Goal: Information Seeking & Learning: Learn about a topic

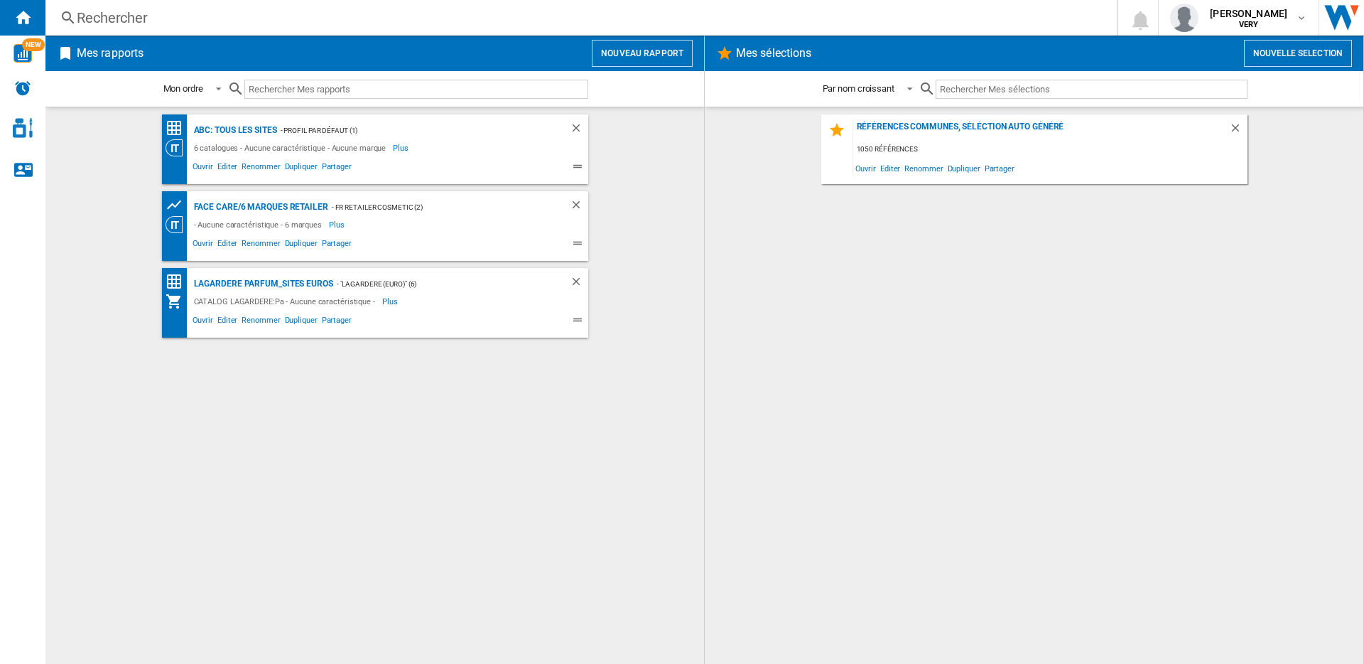
click at [619, 50] on button "Nouveau rapport" at bounding box center [642, 53] width 101 height 27
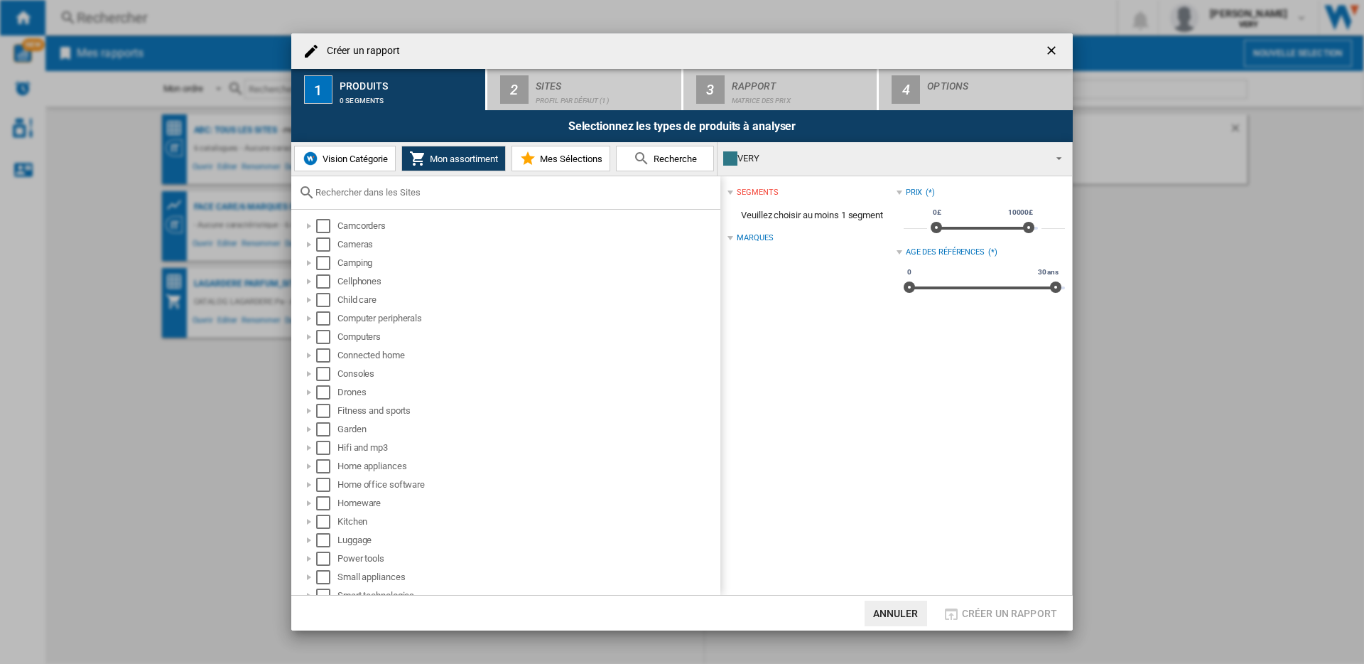
click at [346, 168] on button "Vision Catégorie" at bounding box center [345, 159] width 102 height 26
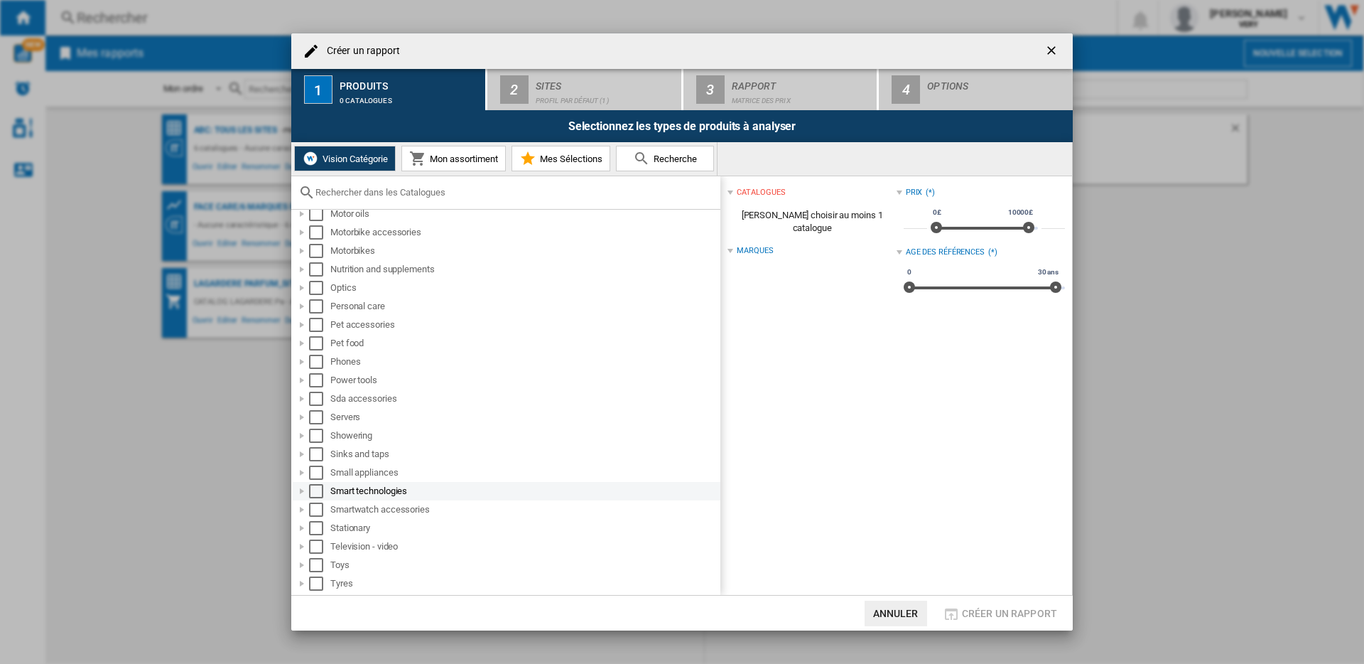
scroll to position [840, 0]
click at [304, 367] on div at bounding box center [302, 365] width 14 height 14
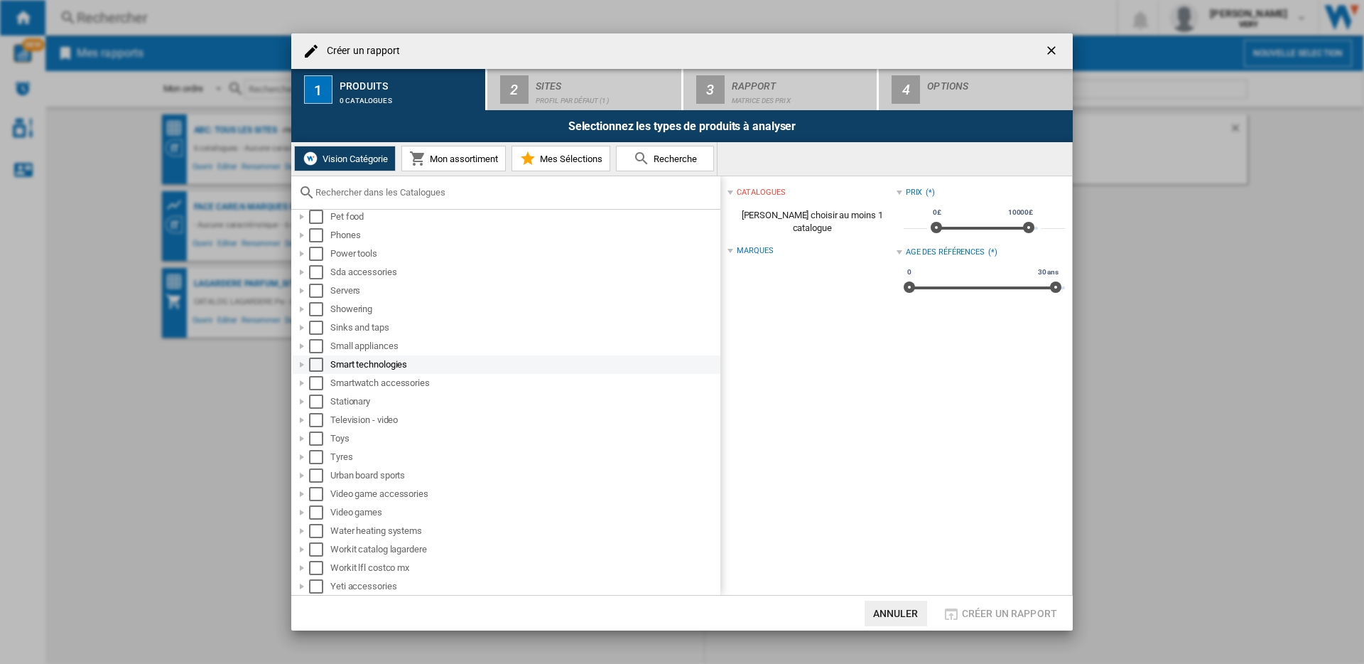
click at [303, 367] on div at bounding box center [302, 364] width 14 height 14
click at [304, 363] on div at bounding box center [302, 364] width 14 height 14
click at [356, 190] on input "text" at bounding box center [514, 192] width 398 height 11
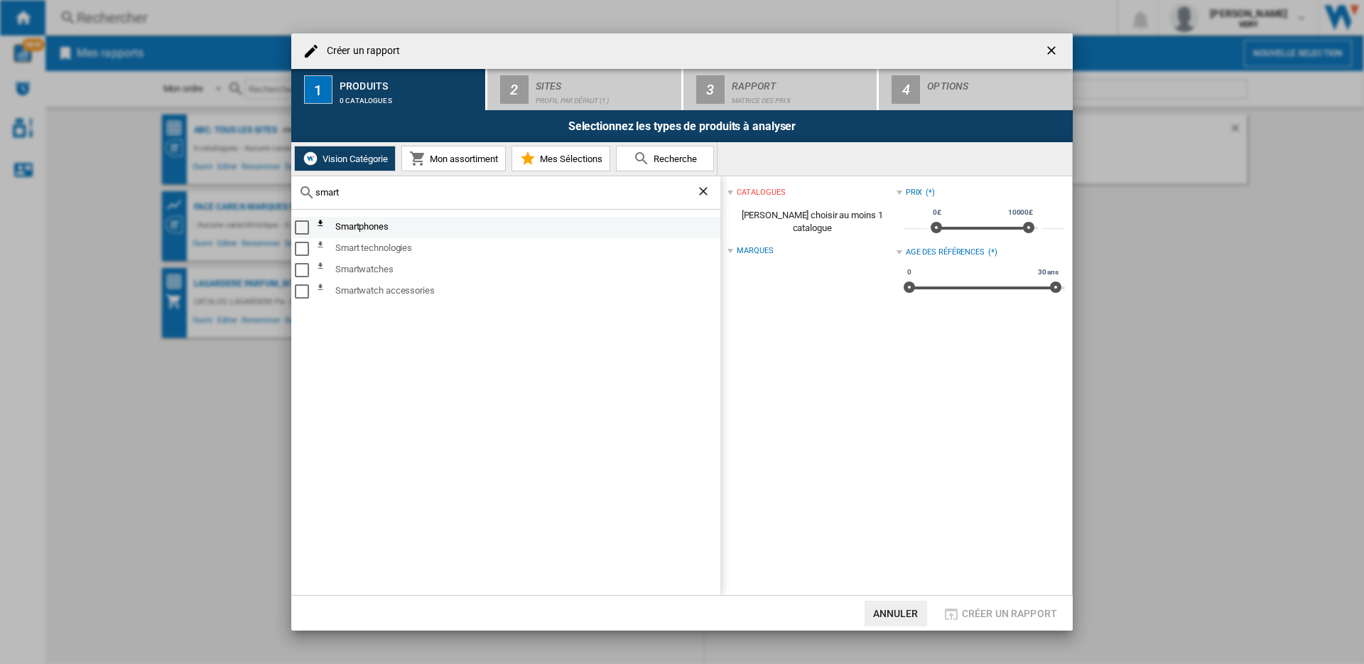
type input "smart"
click at [306, 229] on div "Select" at bounding box center [302, 227] width 14 height 14
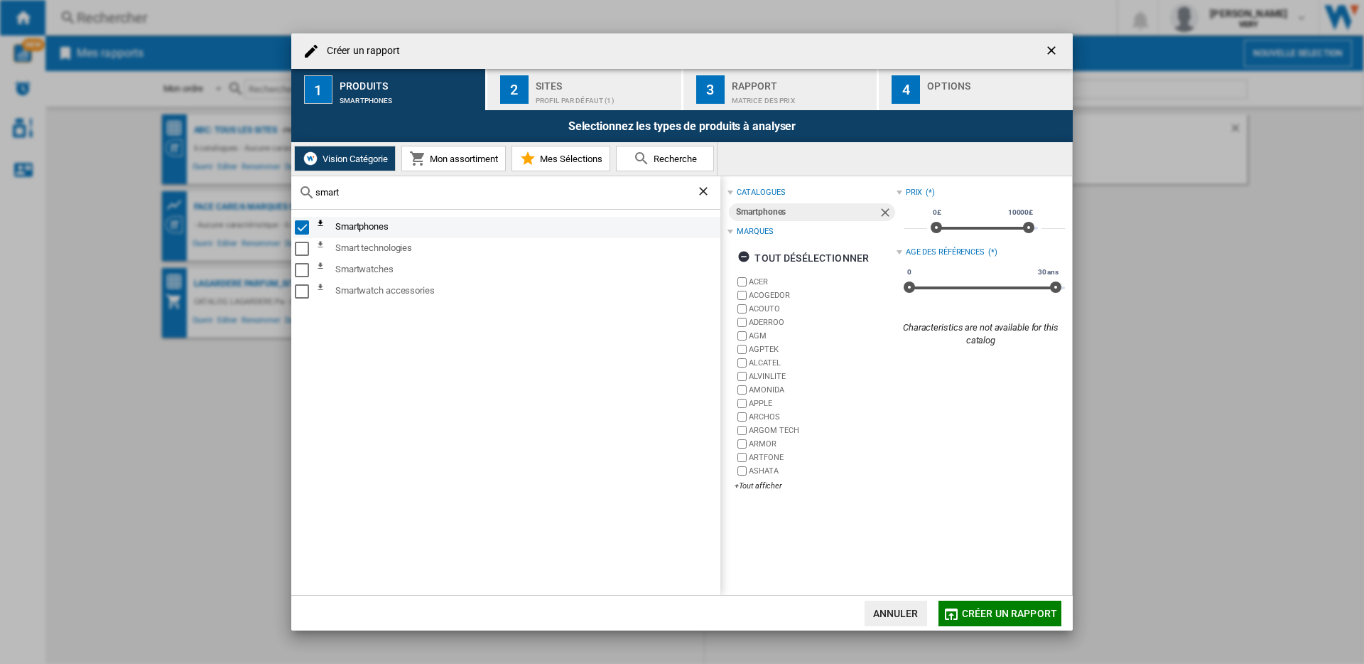
click at [323, 224] on ng-md-icon at bounding box center [324, 227] width 17 height 17
click at [300, 223] on div "Select" at bounding box center [302, 227] width 14 height 14
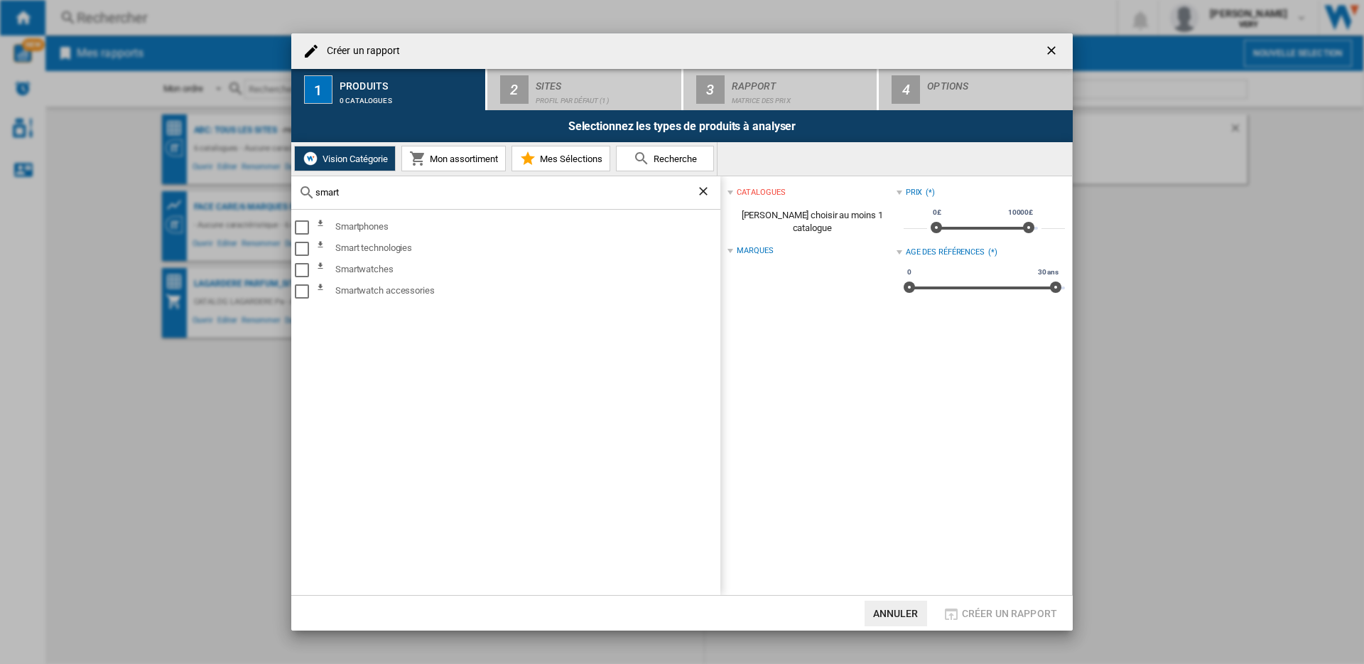
click at [700, 192] on ng-md-icon "Effacer la recherche" at bounding box center [704, 192] width 17 height 17
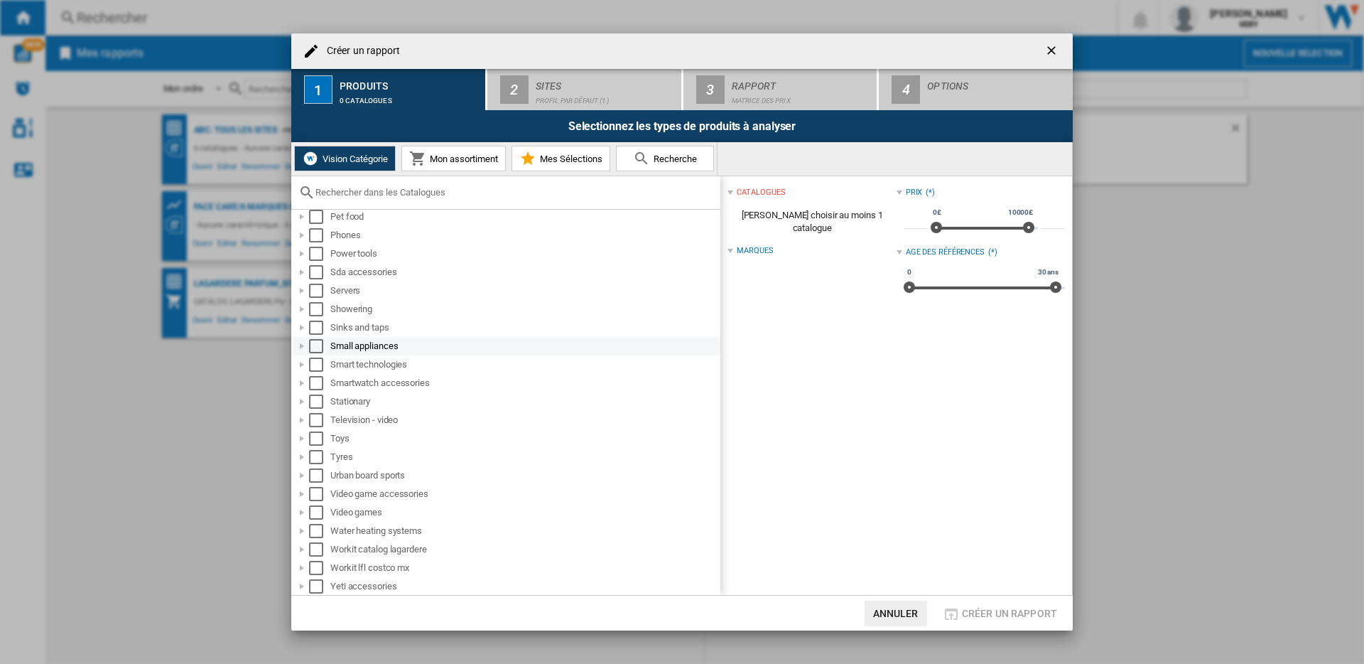
click at [304, 344] on div at bounding box center [302, 346] width 14 height 14
click at [302, 269] on div at bounding box center [302, 272] width 14 height 14
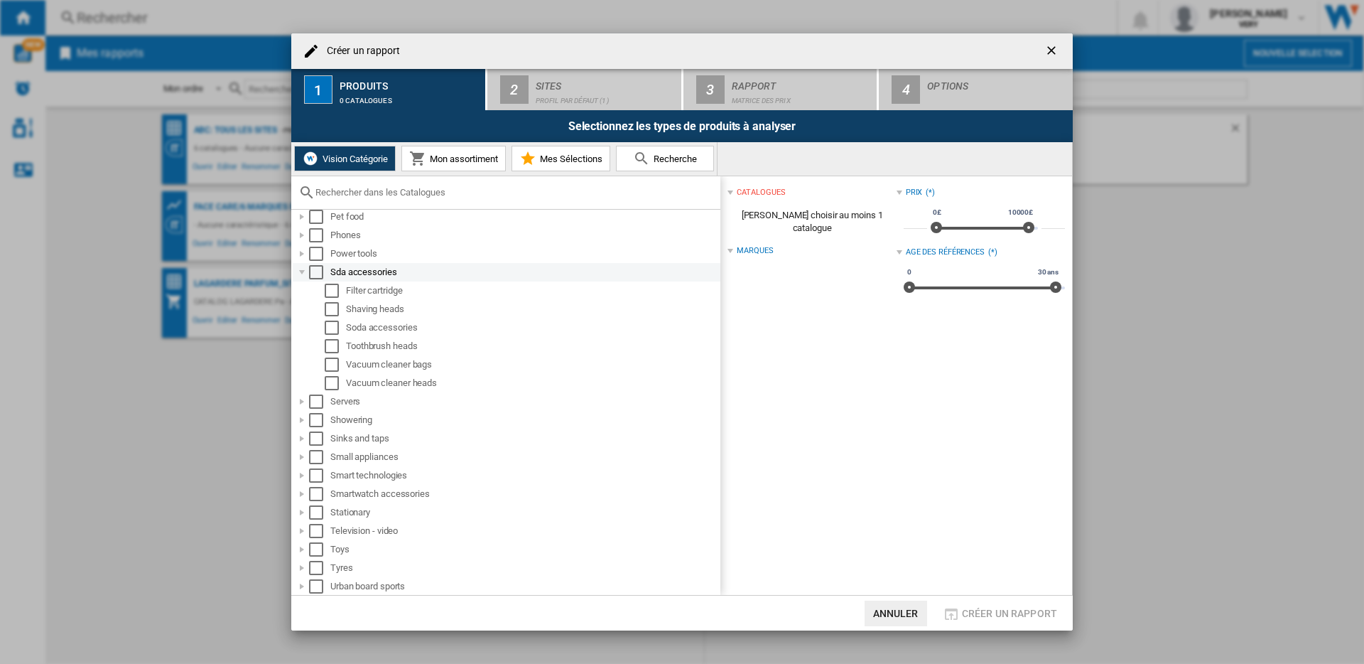
click at [302, 269] on div at bounding box center [302, 272] width 14 height 14
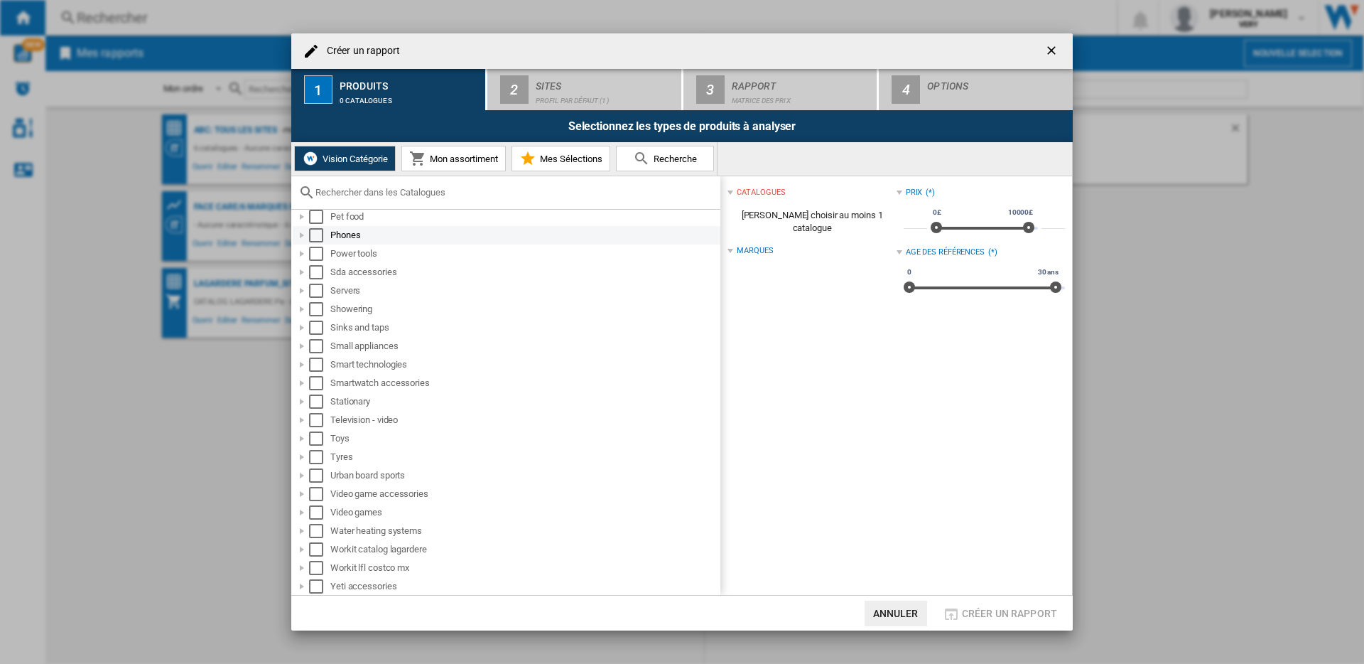
click at [303, 235] on div at bounding box center [302, 235] width 14 height 14
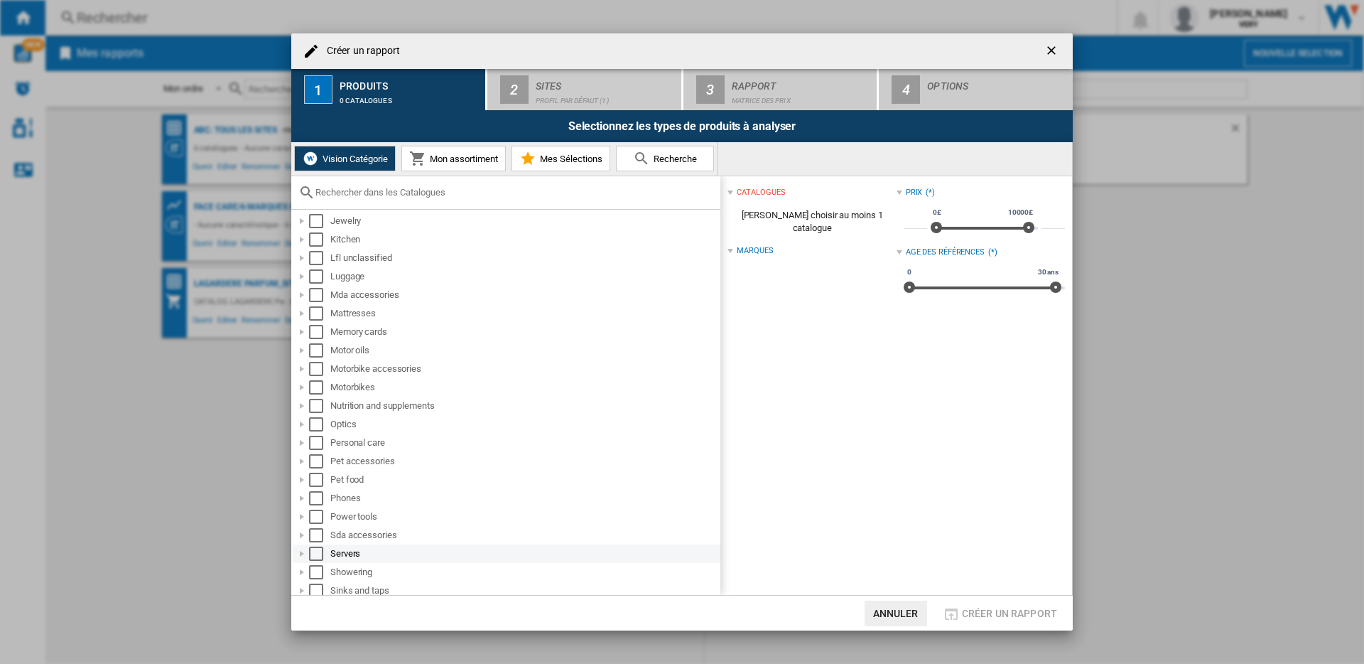
scroll to position [683, 0]
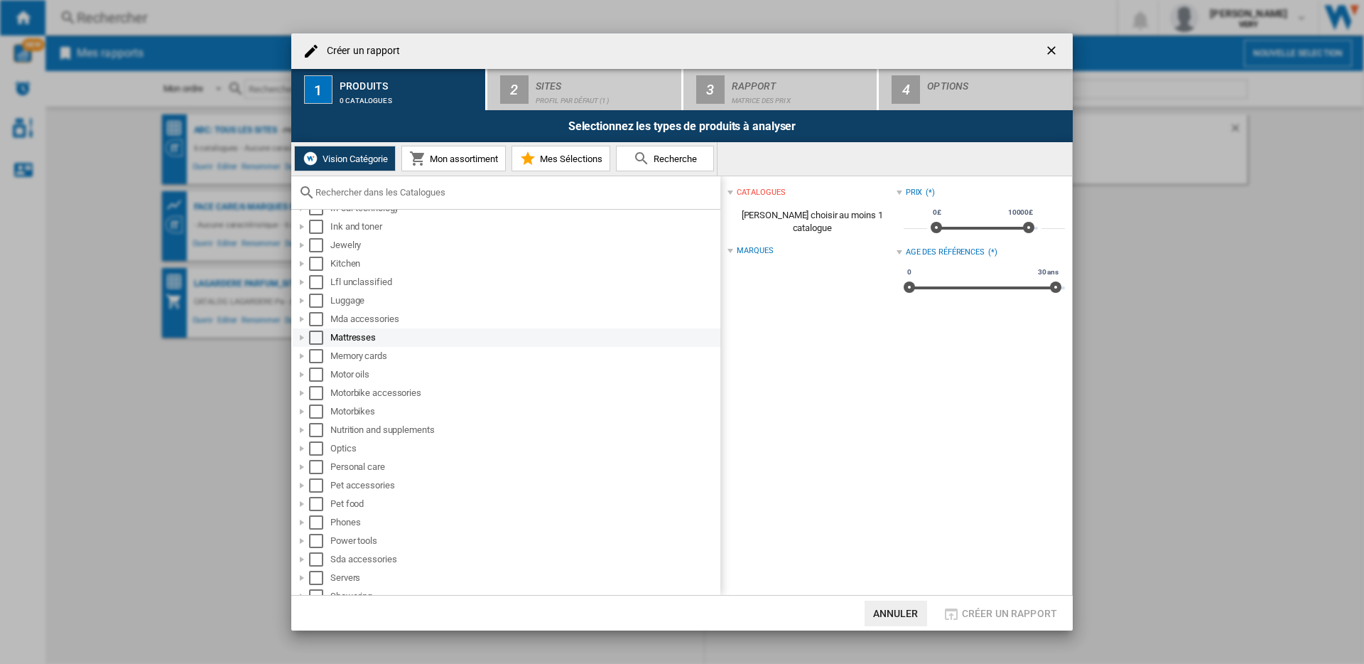
click at [301, 339] on div at bounding box center [302, 337] width 14 height 14
click at [298, 403] on div at bounding box center [302, 404] width 14 height 14
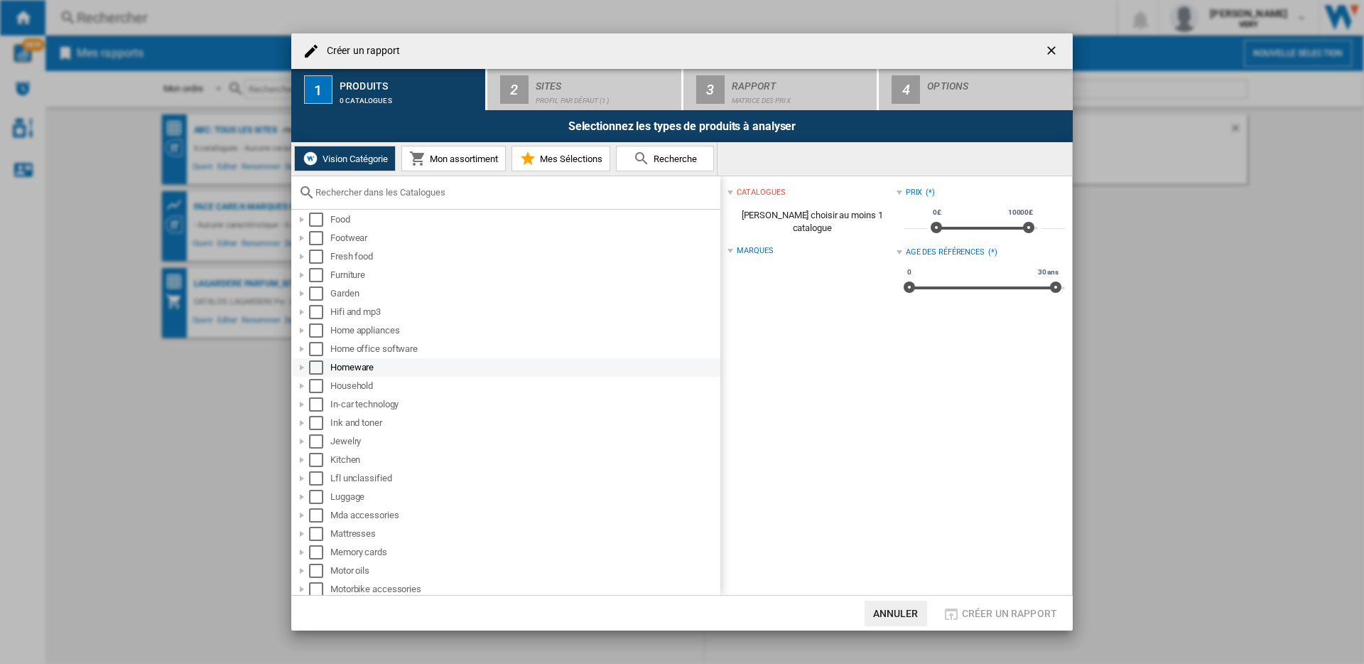
click at [299, 368] on div at bounding box center [302, 367] width 14 height 14
click at [302, 347] on div at bounding box center [302, 349] width 14 height 14
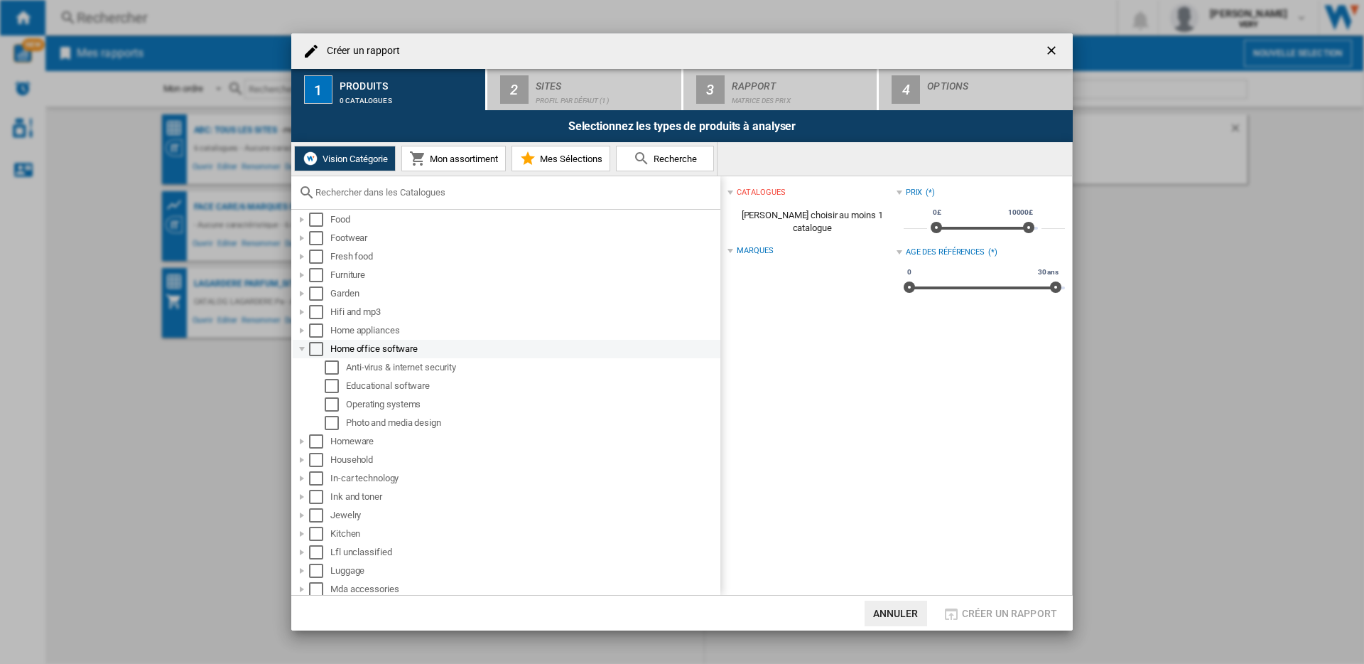
click at [302, 347] on div at bounding box center [302, 349] width 14 height 14
click at [301, 329] on div at bounding box center [302, 330] width 14 height 14
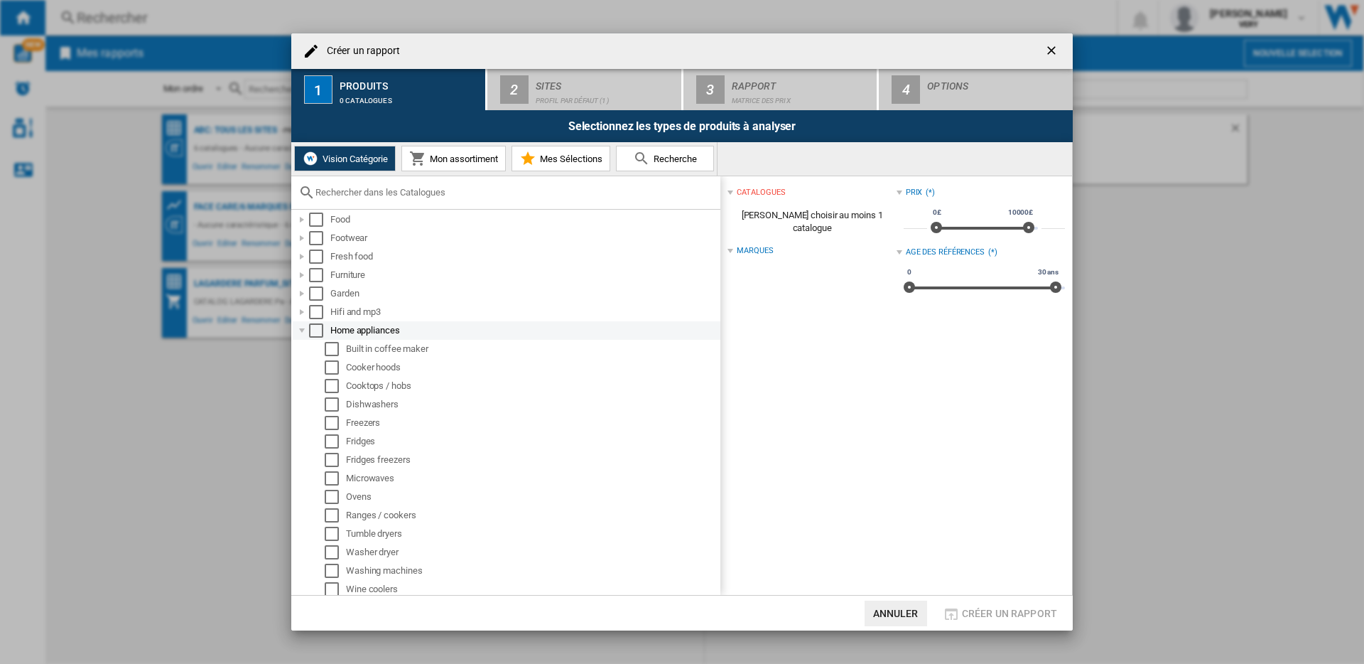
click at [301, 329] on div at bounding box center [302, 330] width 14 height 14
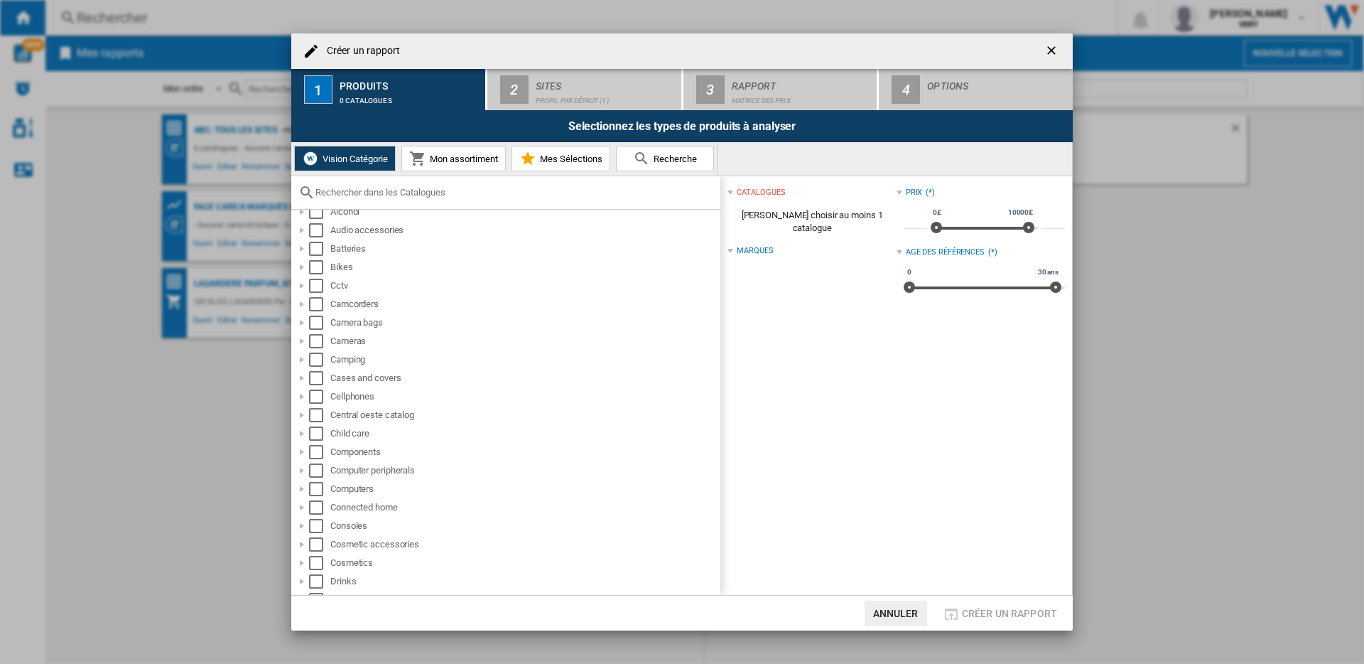
scroll to position [12, 0]
click at [303, 397] on div at bounding box center [302, 398] width 14 height 14
click at [327, 453] on div "Select" at bounding box center [332, 454] width 14 height 14
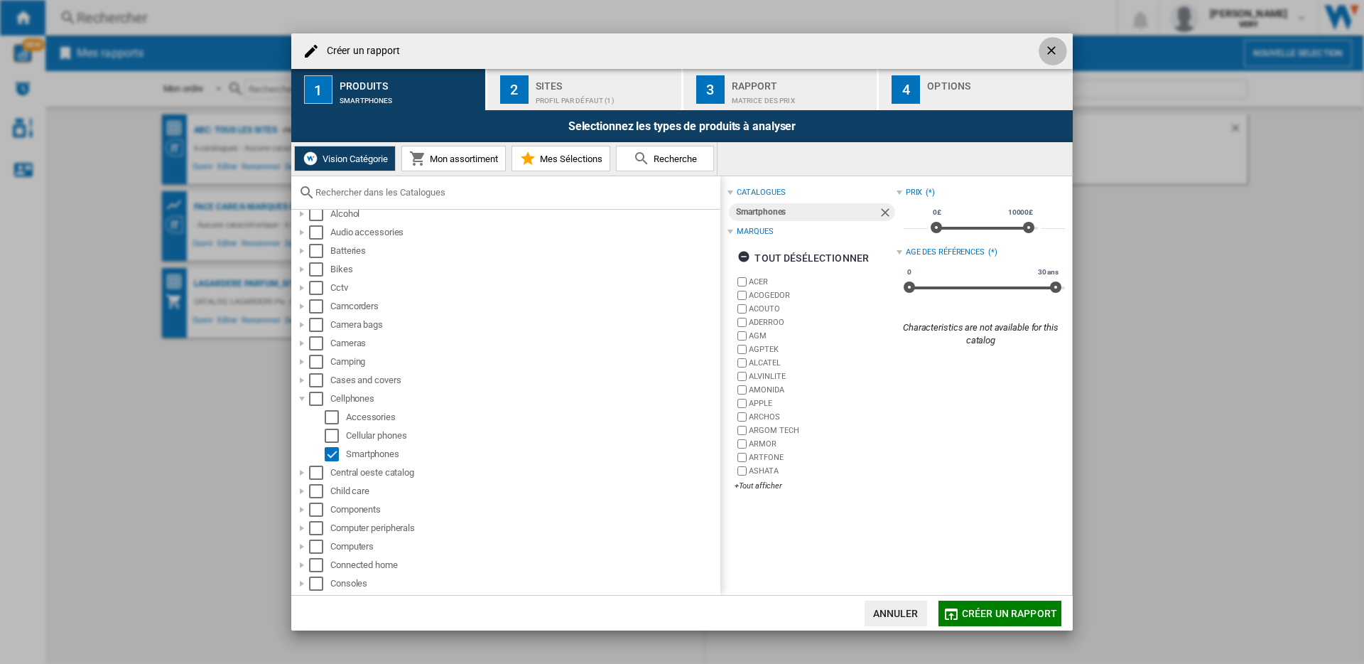
click at [1050, 52] on ng-md-icon "getI18NText('BUTTONS.CLOSE_DIALOG')" at bounding box center [1052, 51] width 17 height 17
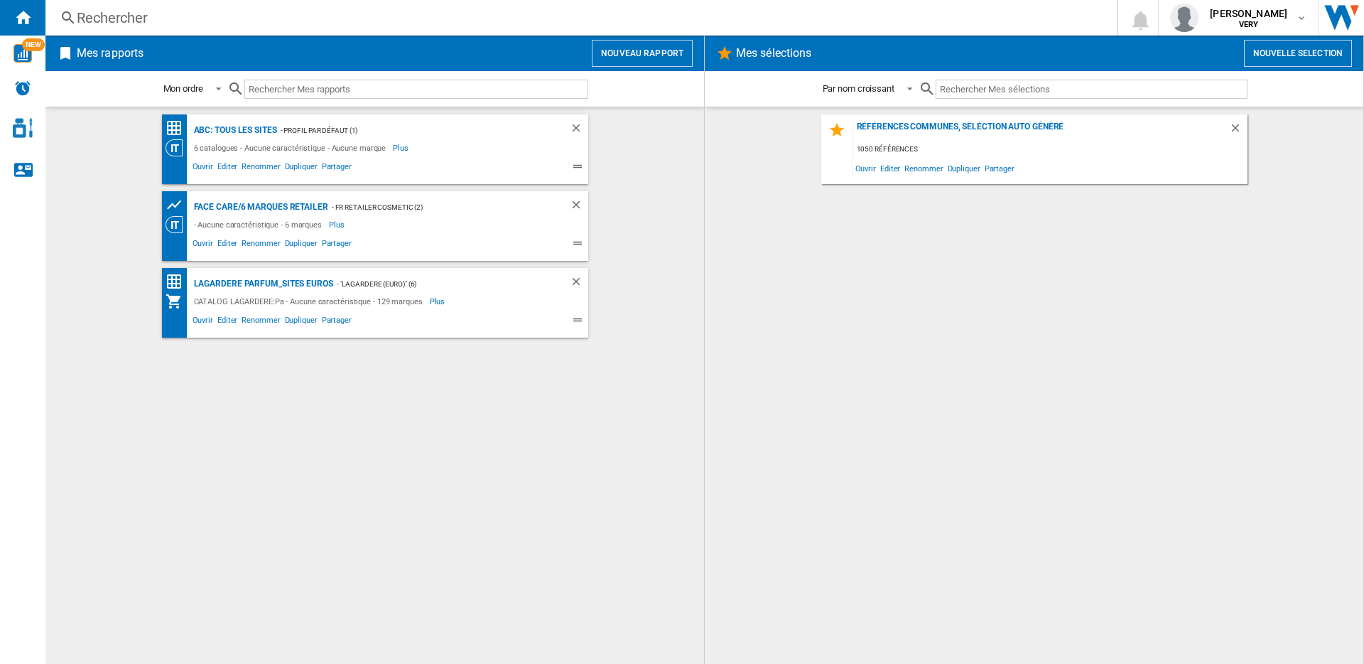
click at [104, 17] on div "Rechercher" at bounding box center [578, 18] width 1003 height 20
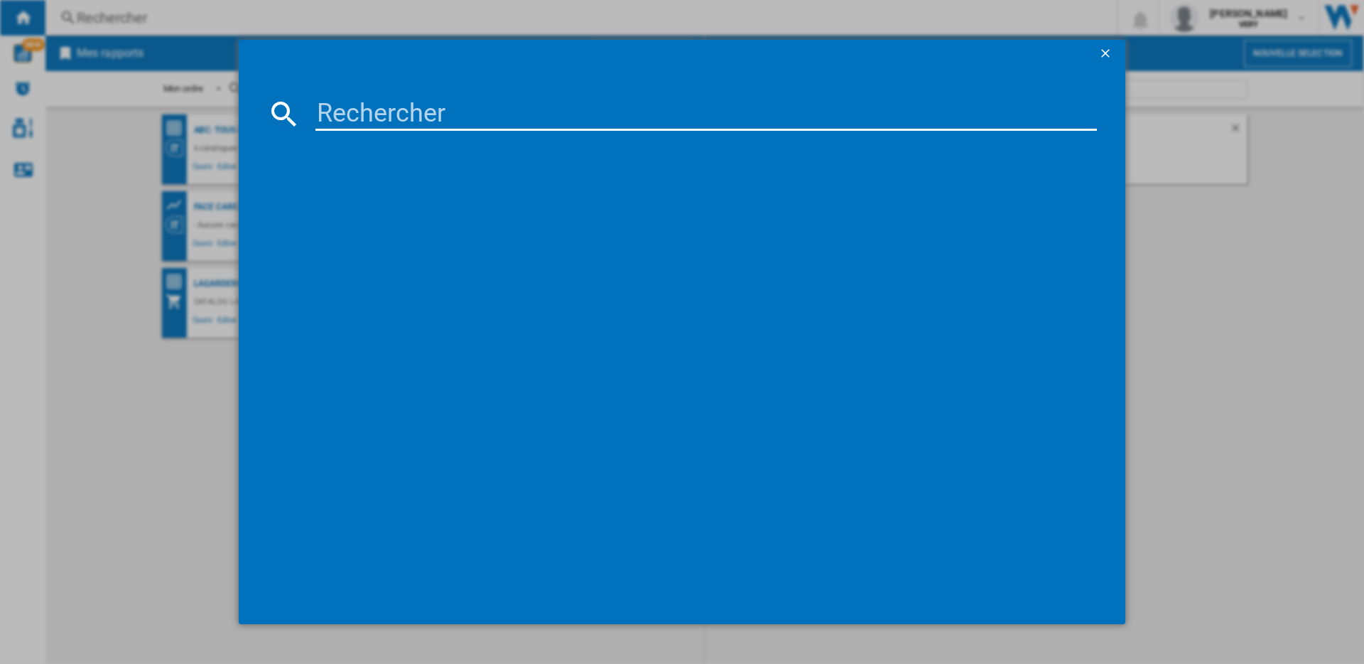
click at [413, 107] on input at bounding box center [705, 114] width 781 height 34
type input "p"
type input "iphone 15"
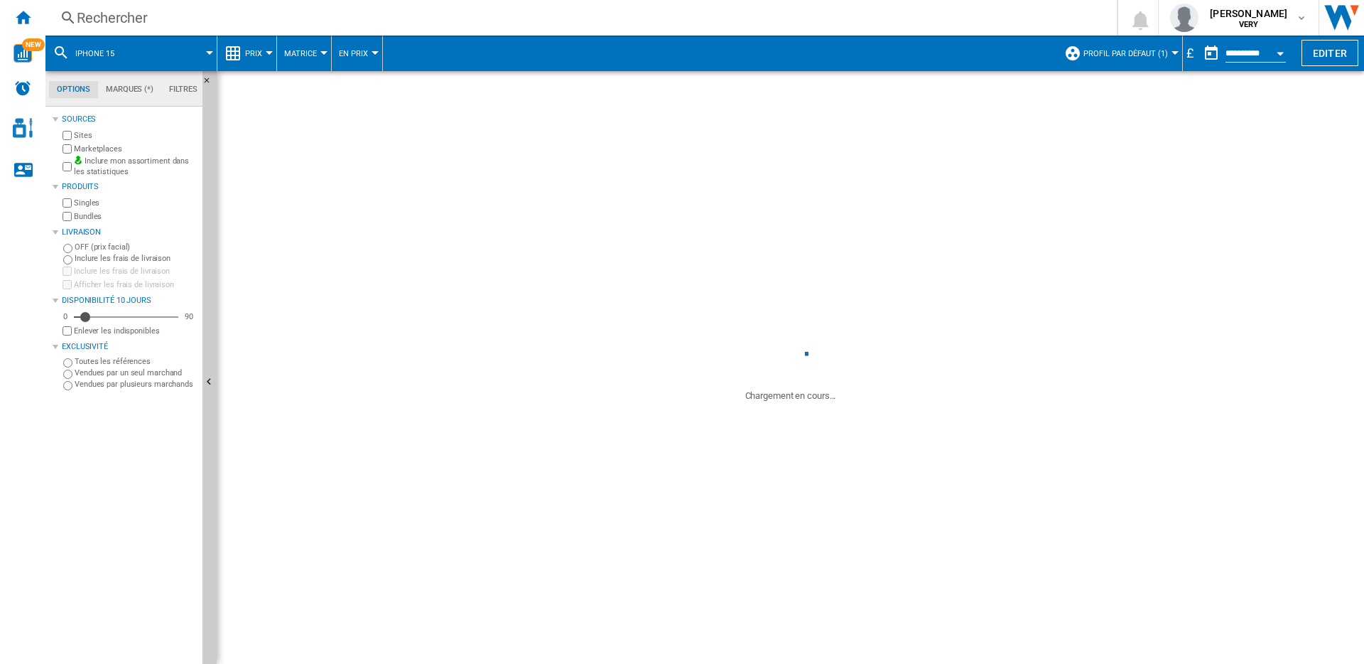
click at [1131, 43] on button "Profil par défaut (1)" at bounding box center [1129, 54] width 92 height 36
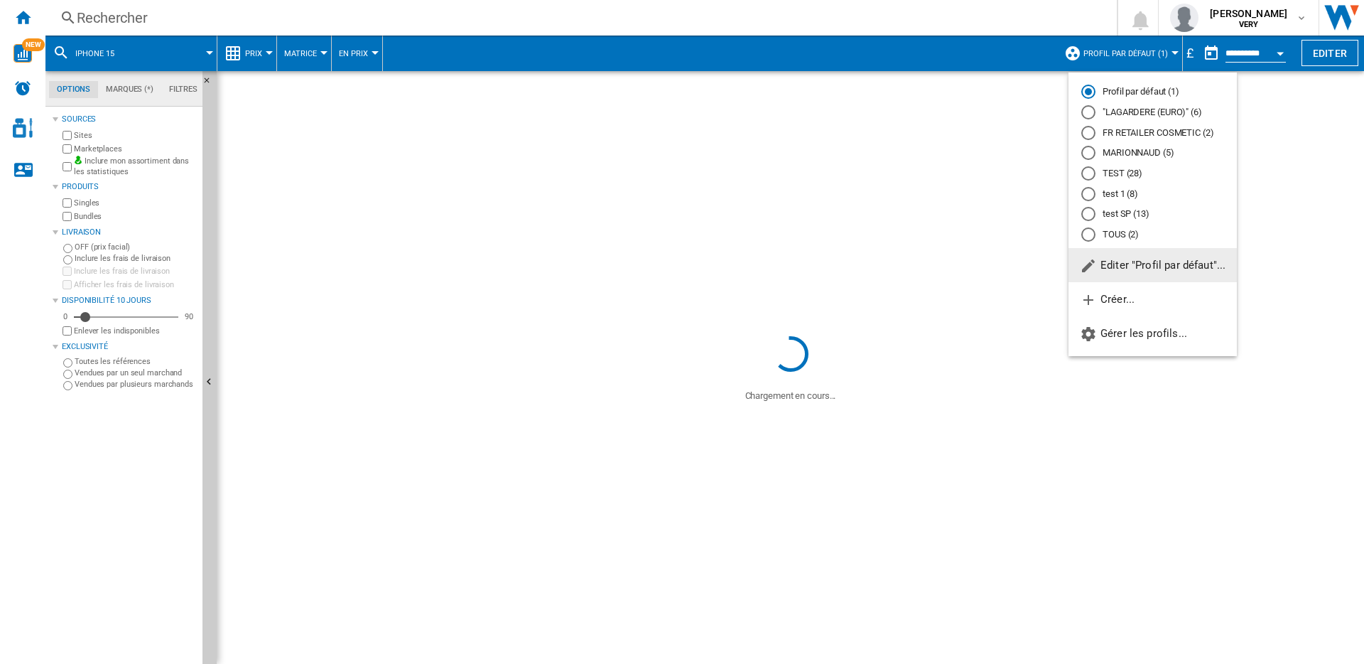
click at [1087, 170] on div "TEST (28)" at bounding box center [1088, 173] width 14 height 14
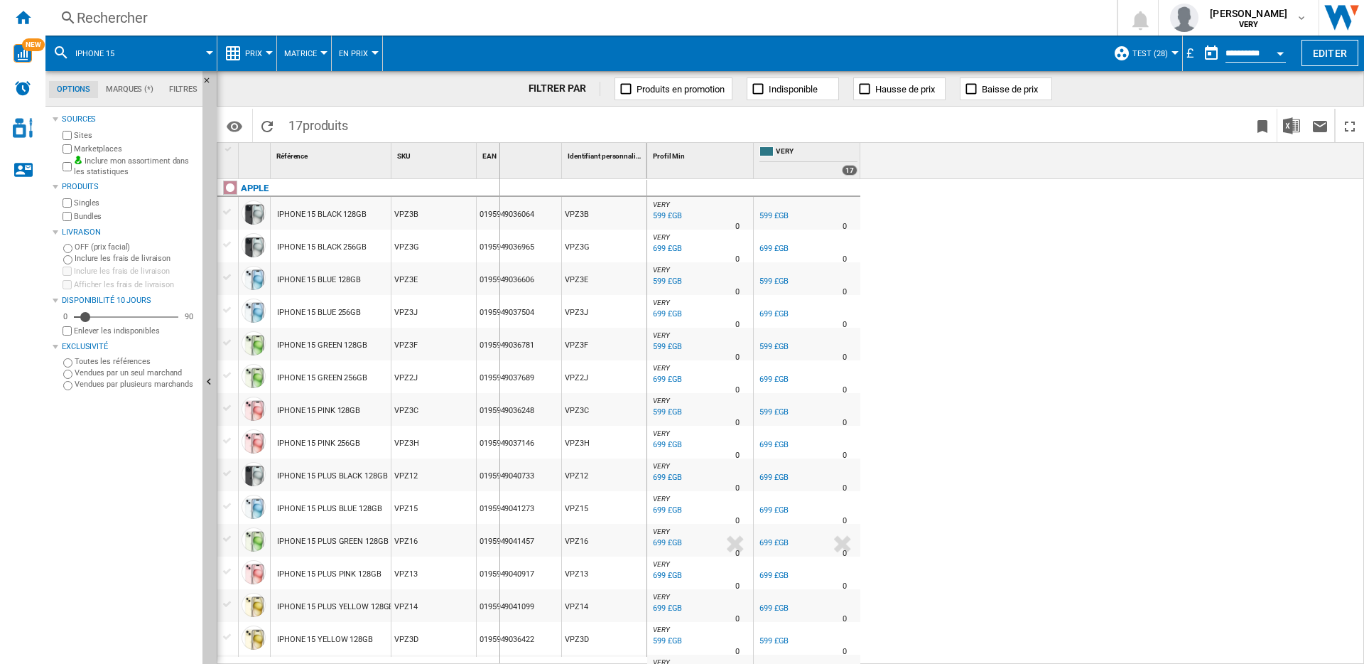
drag, startPoint x: 391, startPoint y: 160, endPoint x: 499, endPoint y: 159, distance: 108.0
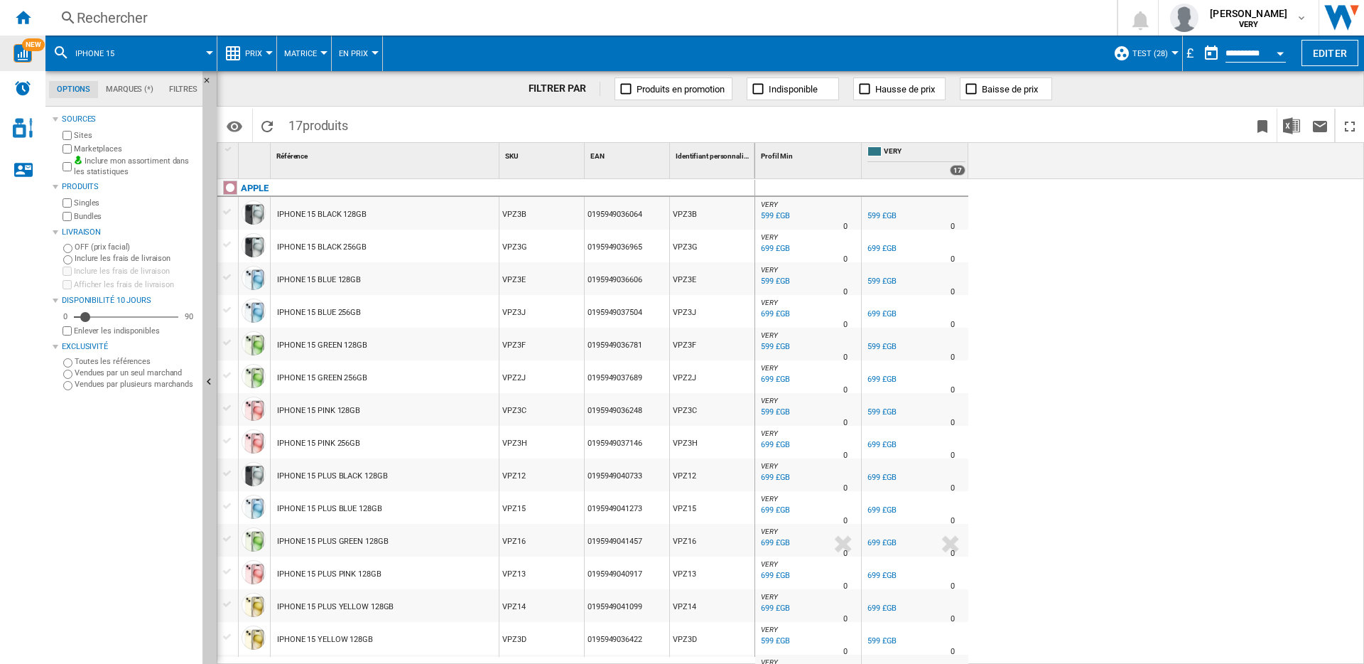
click at [16, 53] on img "WiseCard" at bounding box center [22, 53] width 18 height 18
click at [183, 15] on div "Rechercher" at bounding box center [578, 18] width 1003 height 20
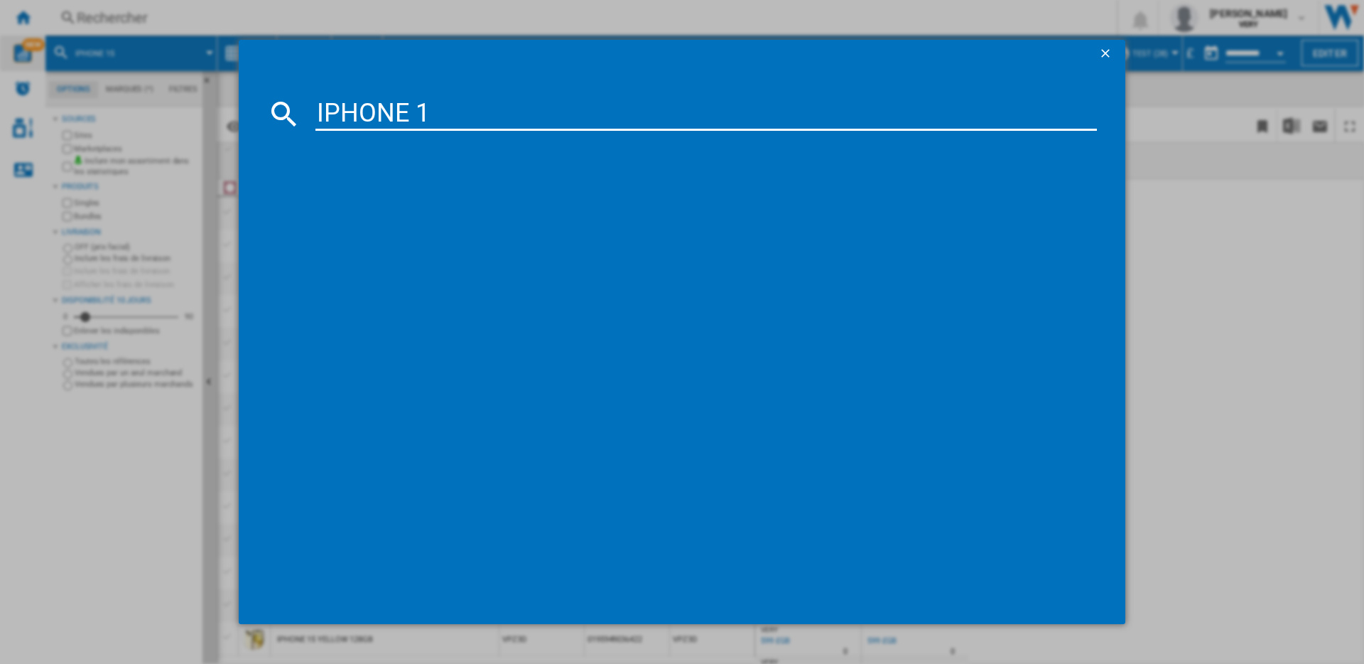
type input "IPHONE 15"
click at [1108, 48] on ng-md-icon "getI18NText('BUTTONS.CLOSE_DIALOG')" at bounding box center [1106, 54] width 17 height 17
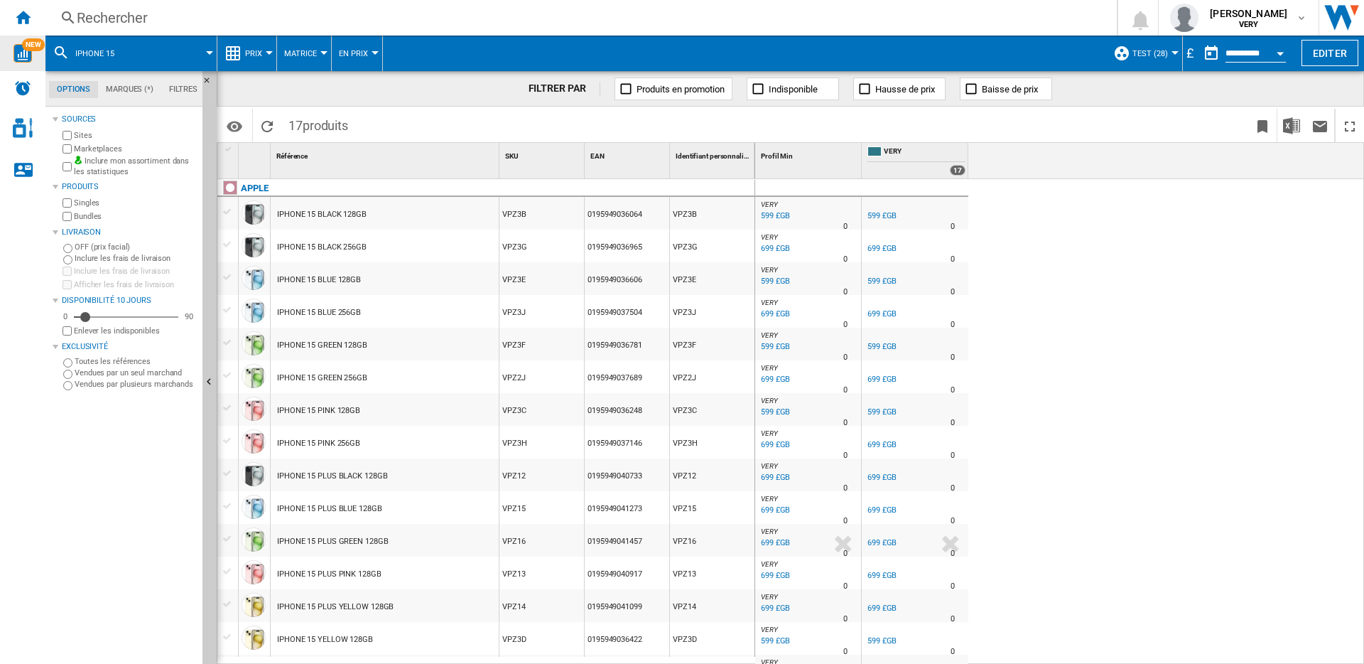
click at [239, 54] on ng-md-icon at bounding box center [232, 53] width 17 height 17
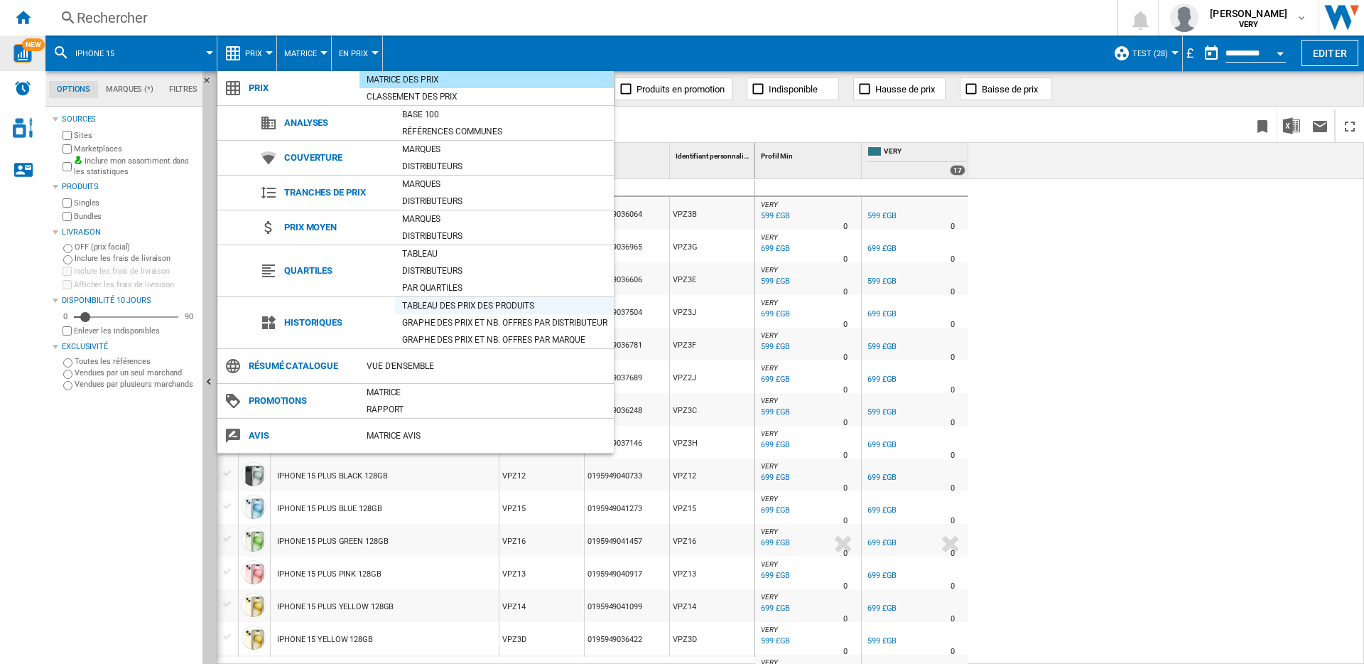
click at [441, 306] on div "Tableau des prix des produits" at bounding box center [504, 305] width 219 height 14
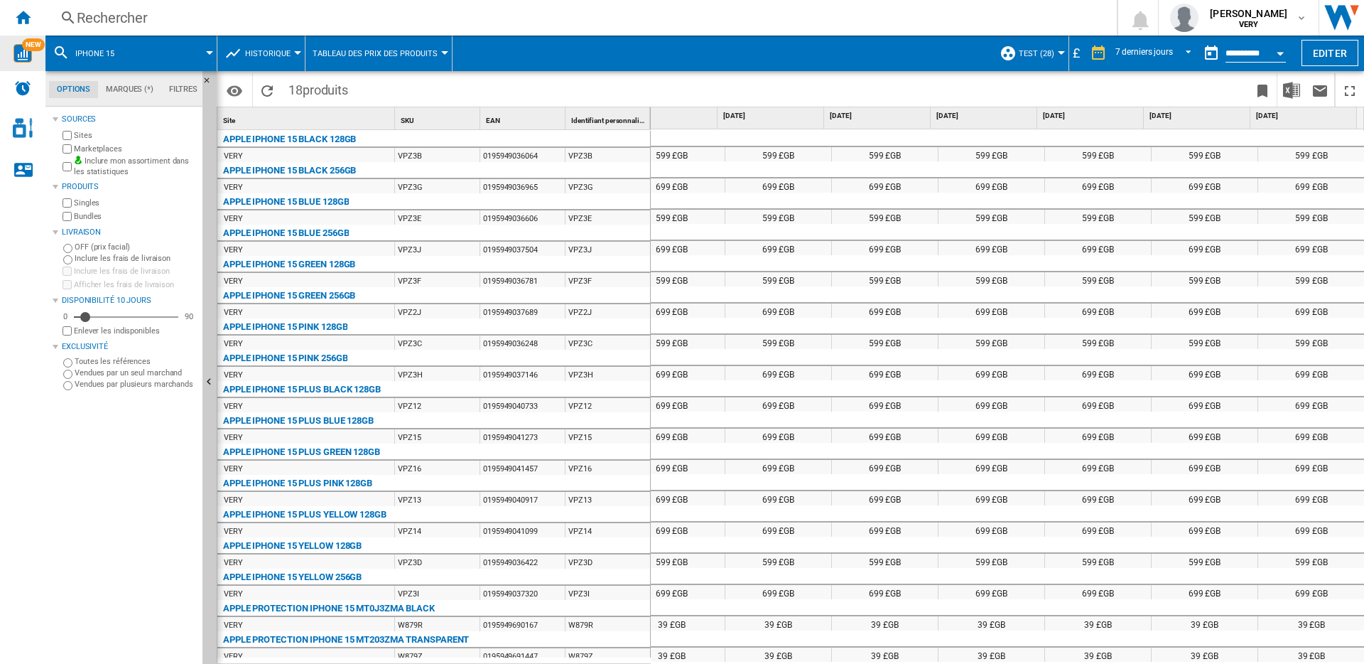
scroll to position [0, 146]
click at [20, 17] on ng-md-icon "Accueil" at bounding box center [22, 17] width 17 height 17
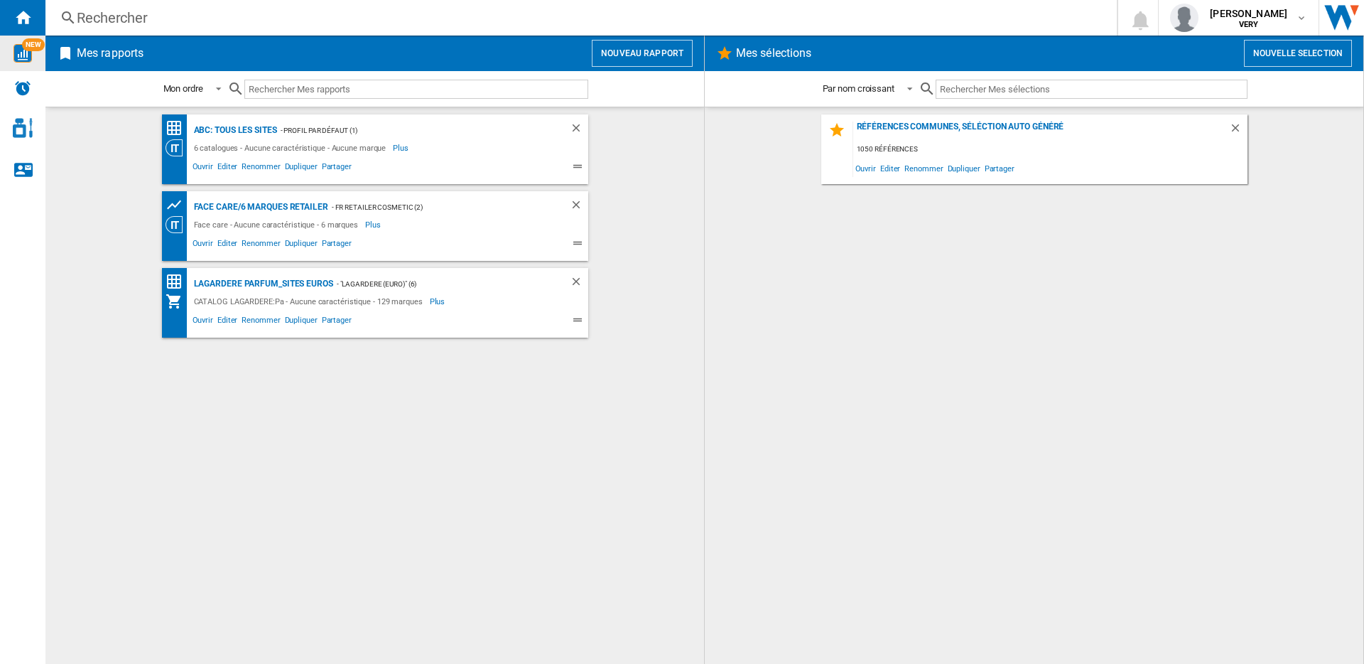
click at [321, 21] on div "Rechercher" at bounding box center [578, 18] width 1003 height 20
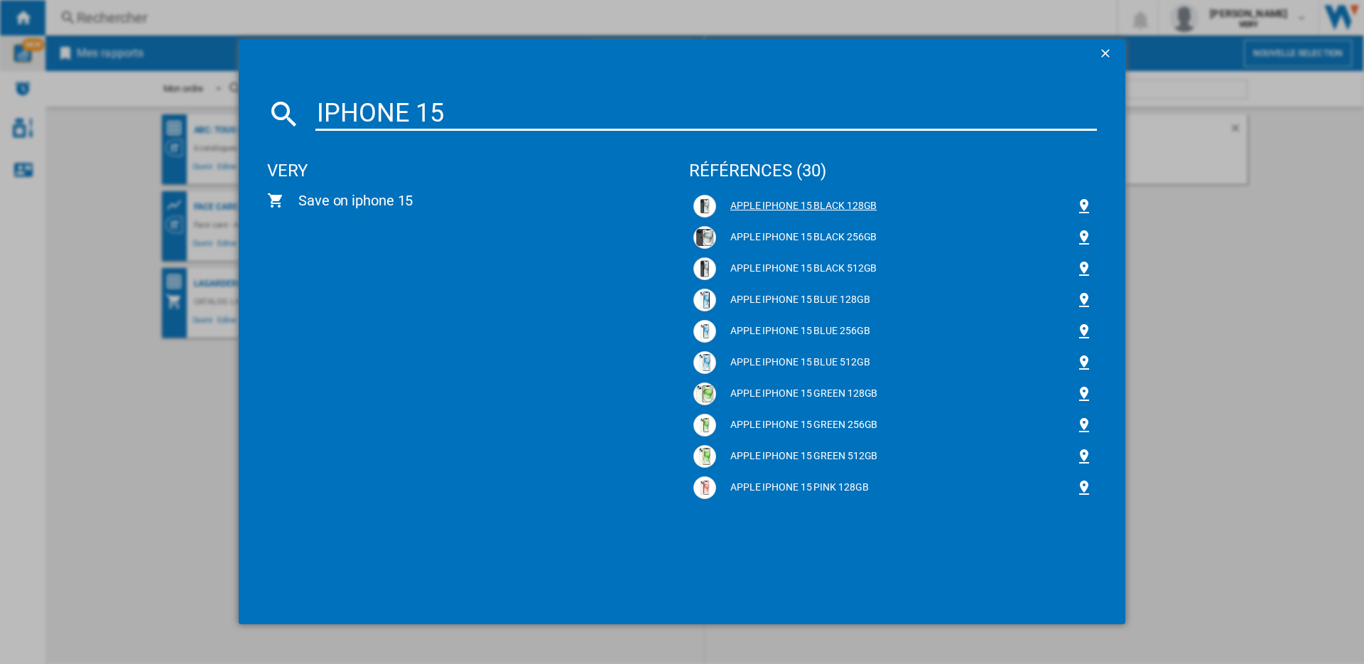
type input "IPHONE 15"
click at [823, 202] on div "APPLE IPHONE 15 BLACK 128GB" at bounding box center [895, 206] width 359 height 14
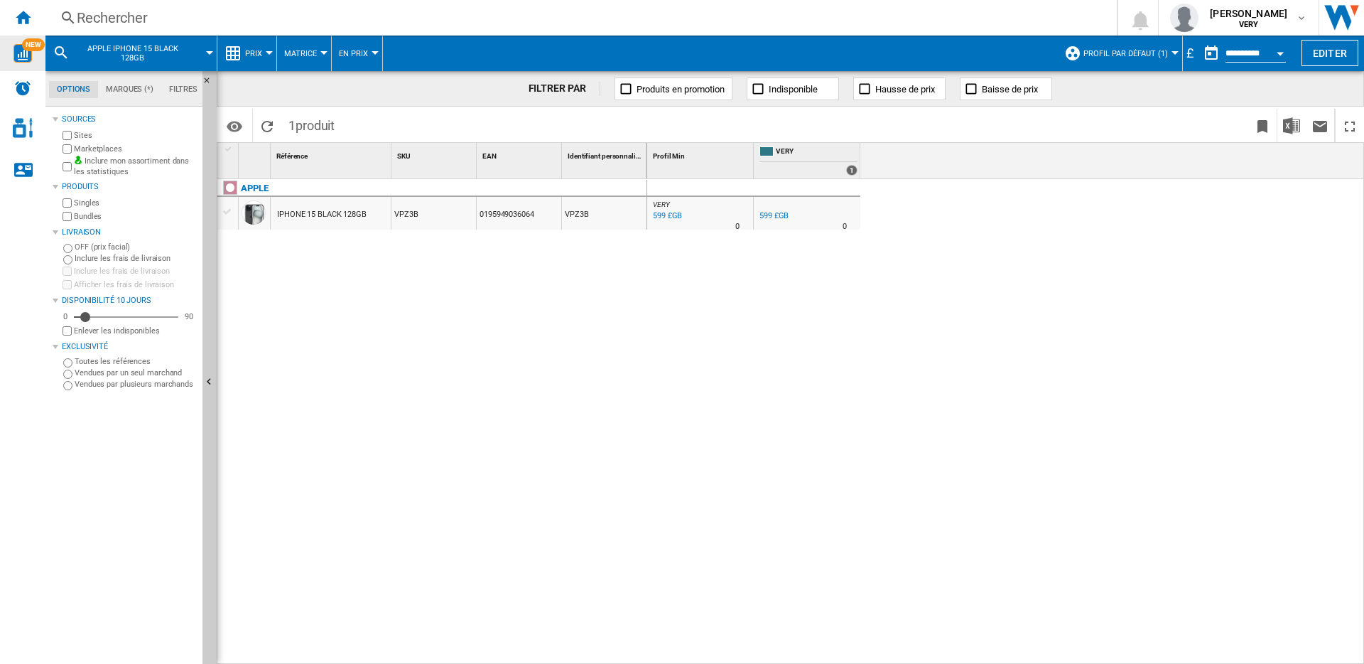
click at [256, 57] on span "Prix" at bounding box center [253, 53] width 17 height 9
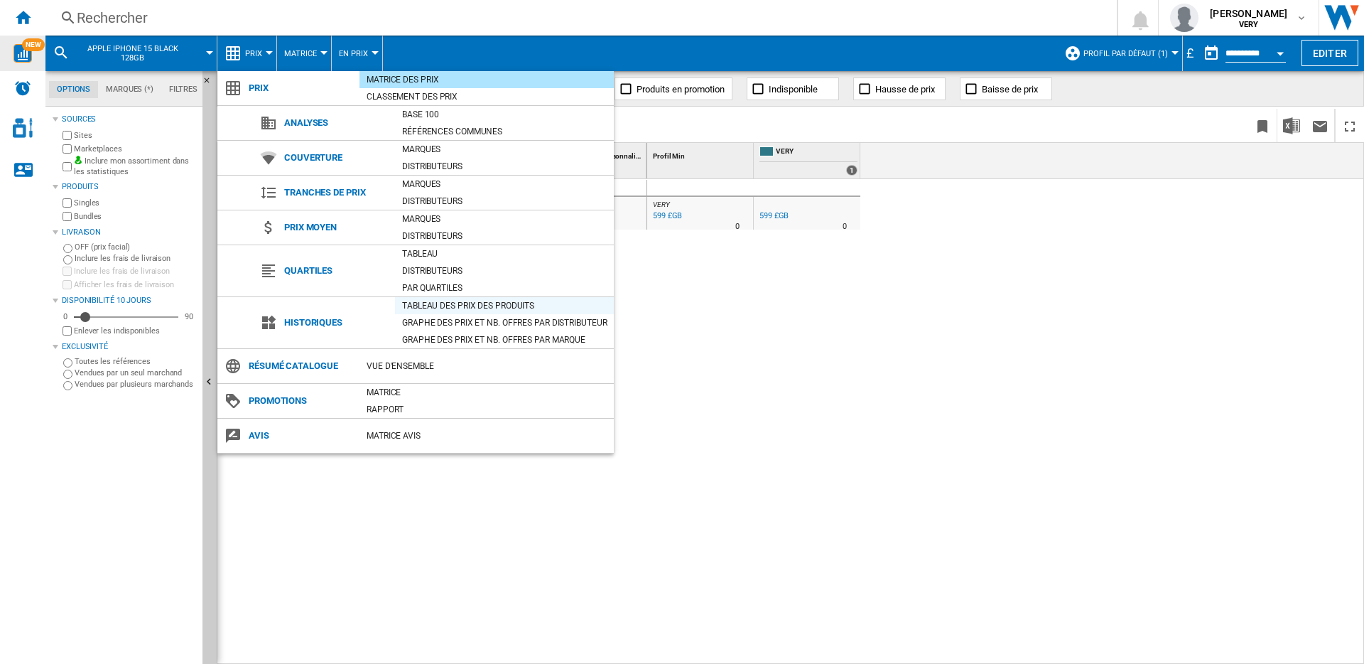
click at [476, 305] on div "Tableau des prix des produits" at bounding box center [504, 305] width 219 height 14
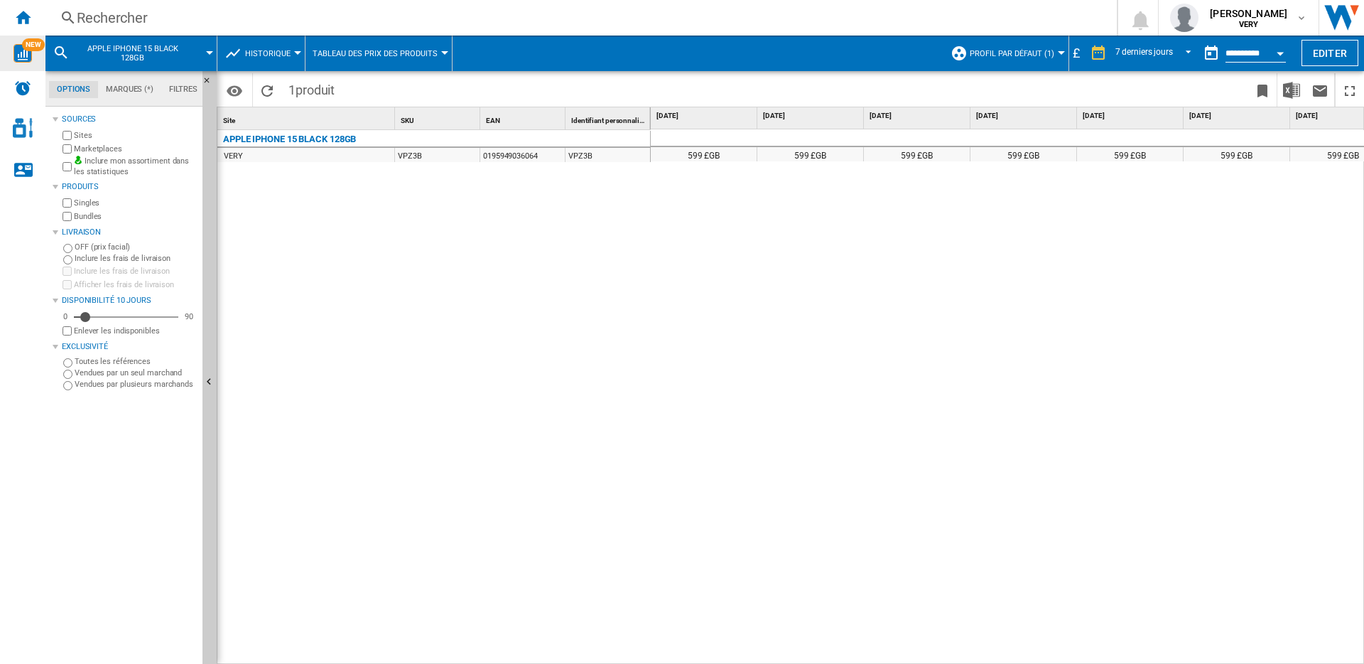
click at [1078, 60] on div "£" at bounding box center [1076, 53] width 14 height 18
click at [1078, 58] on div "£" at bounding box center [1076, 53] width 14 height 18
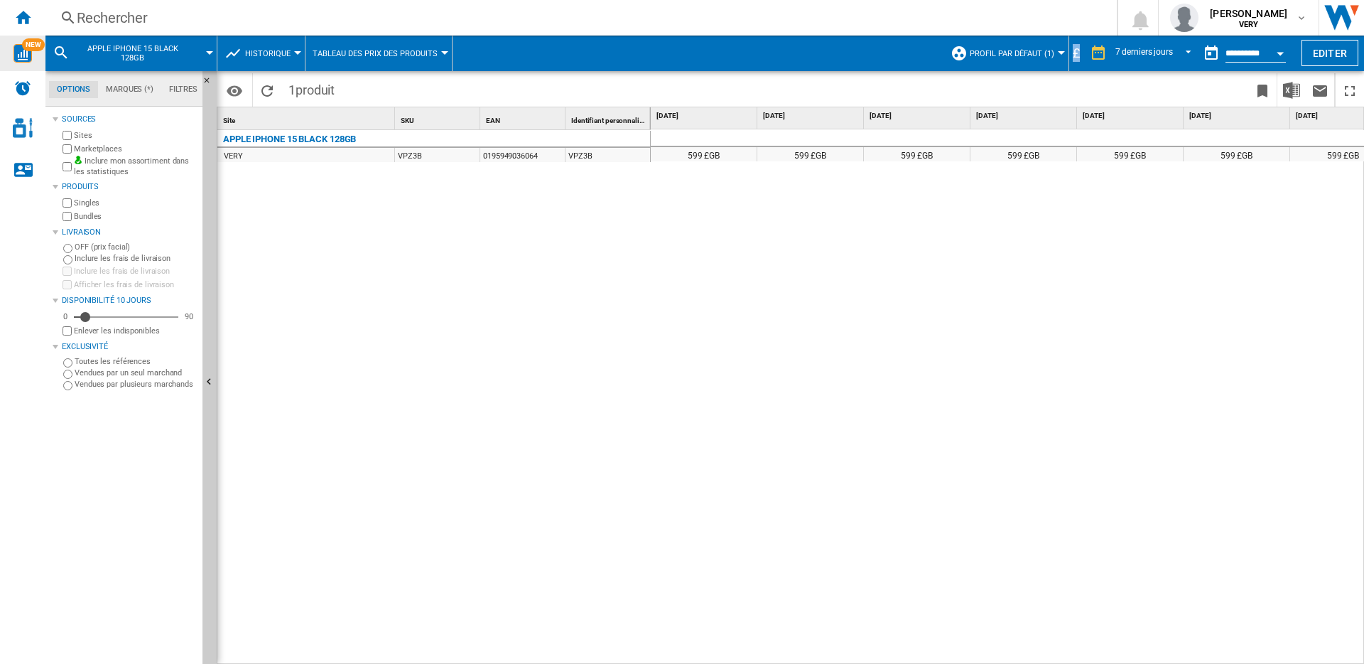
click at [1078, 58] on div "£" at bounding box center [1076, 53] width 14 height 18
click at [1076, 53] on div "£" at bounding box center [1076, 53] width 14 height 18
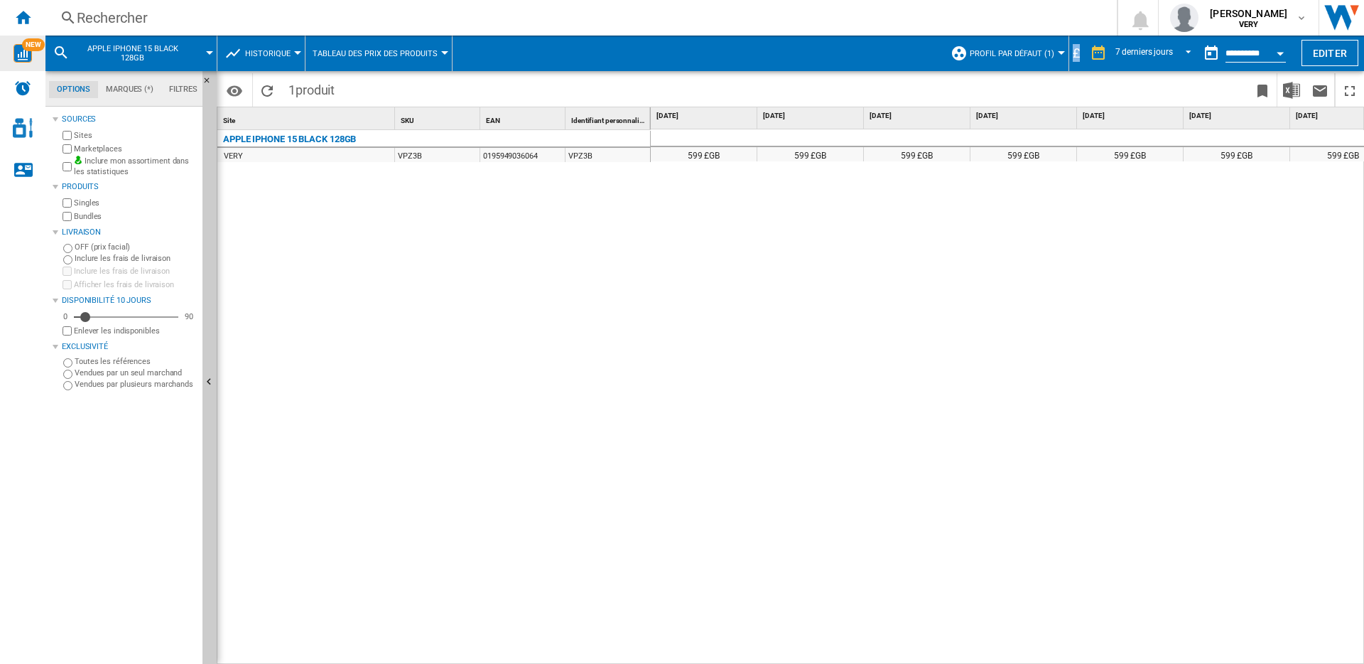
click at [1076, 53] on div "£" at bounding box center [1076, 53] width 14 height 18
click at [718, 301] on div "599 £GB 599 £GB 599 £GB 599 £GB 599 £GB 599 £GB 599 £GB 599 £GB" at bounding box center [1008, 396] width 714 height 535
click at [1076, 48] on div "£" at bounding box center [1076, 53] width 14 height 18
click at [23, 89] on img "Alertes" at bounding box center [22, 88] width 17 height 17
